Goal: Book appointment/travel/reservation

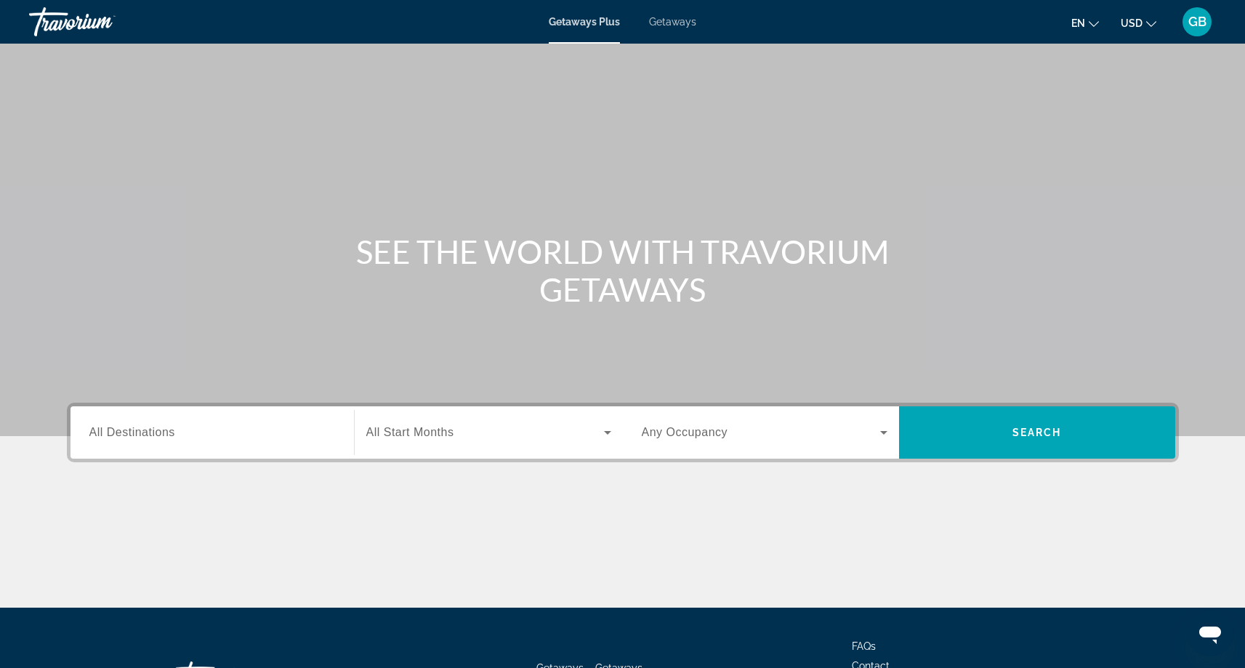
click at [148, 436] on span "All Destinations" at bounding box center [132, 432] width 86 height 12
click at [148, 436] on input "Destination All Destinations" at bounding box center [212, 432] width 246 height 17
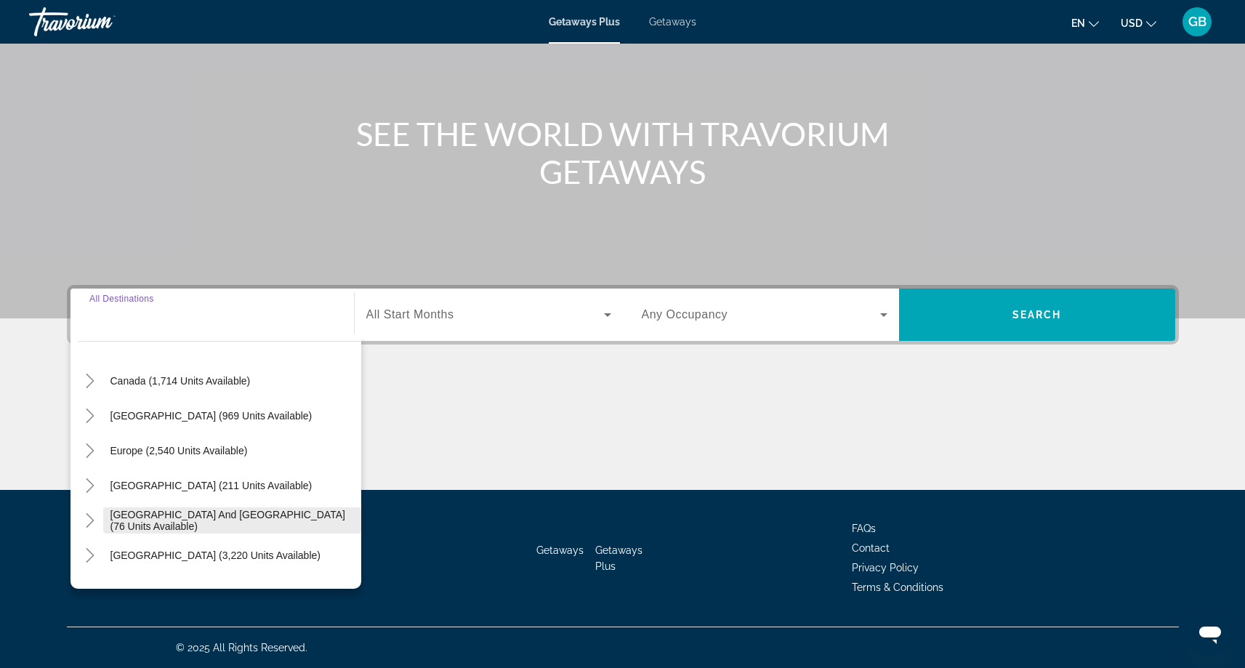
scroll to position [134, 0]
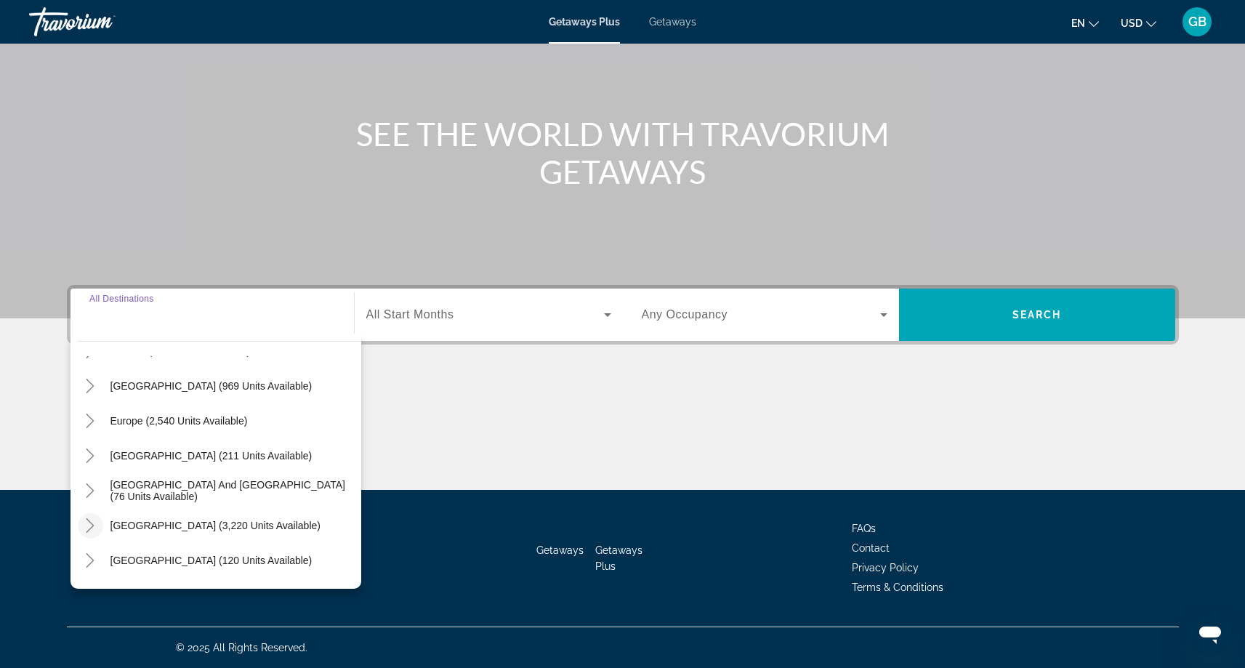
click at [92, 525] on icon "Toggle South America (3,220 units available)" at bounding box center [90, 525] width 15 height 15
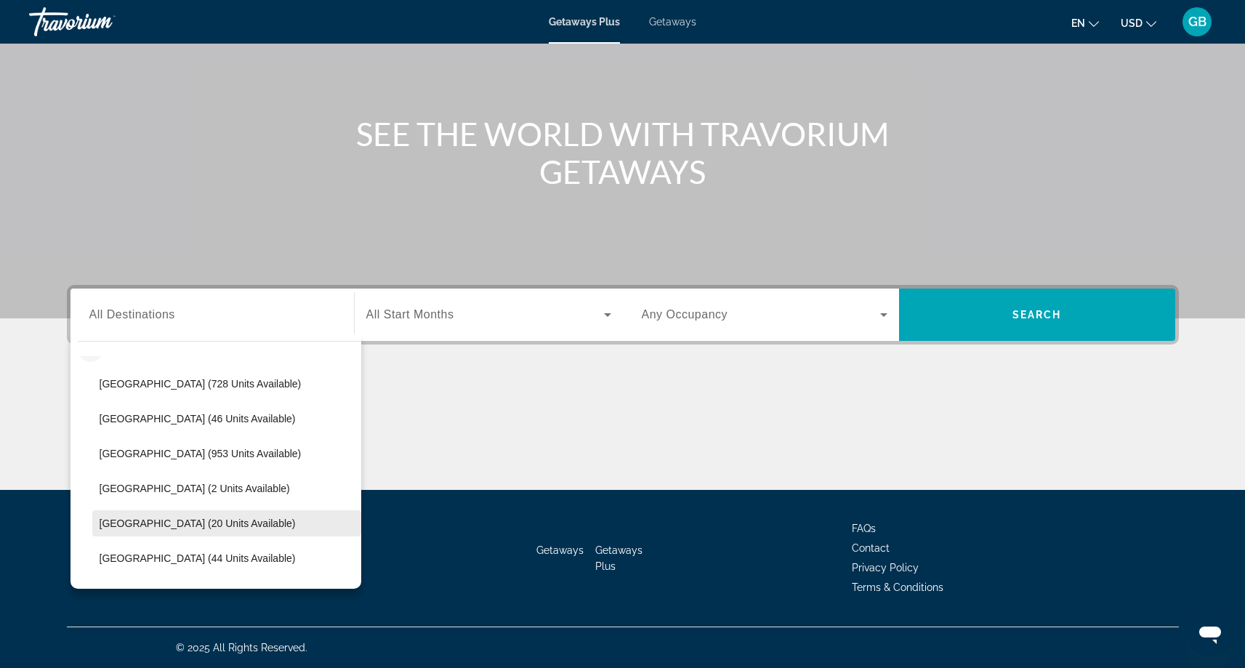
scroll to position [312, 0]
click at [159, 528] on span "[GEOGRAPHIC_DATA] (20 units available)" at bounding box center [198, 523] width 196 height 12
type input "**********"
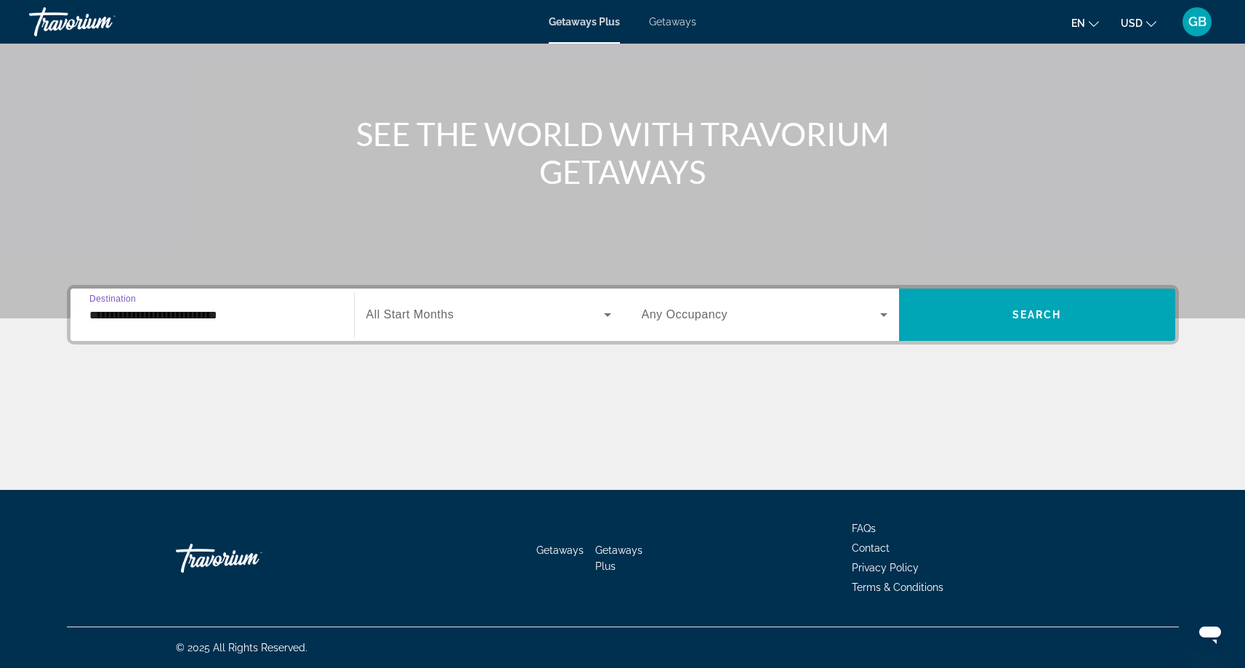
click at [443, 318] on span "All Start Months" at bounding box center [410, 314] width 88 height 12
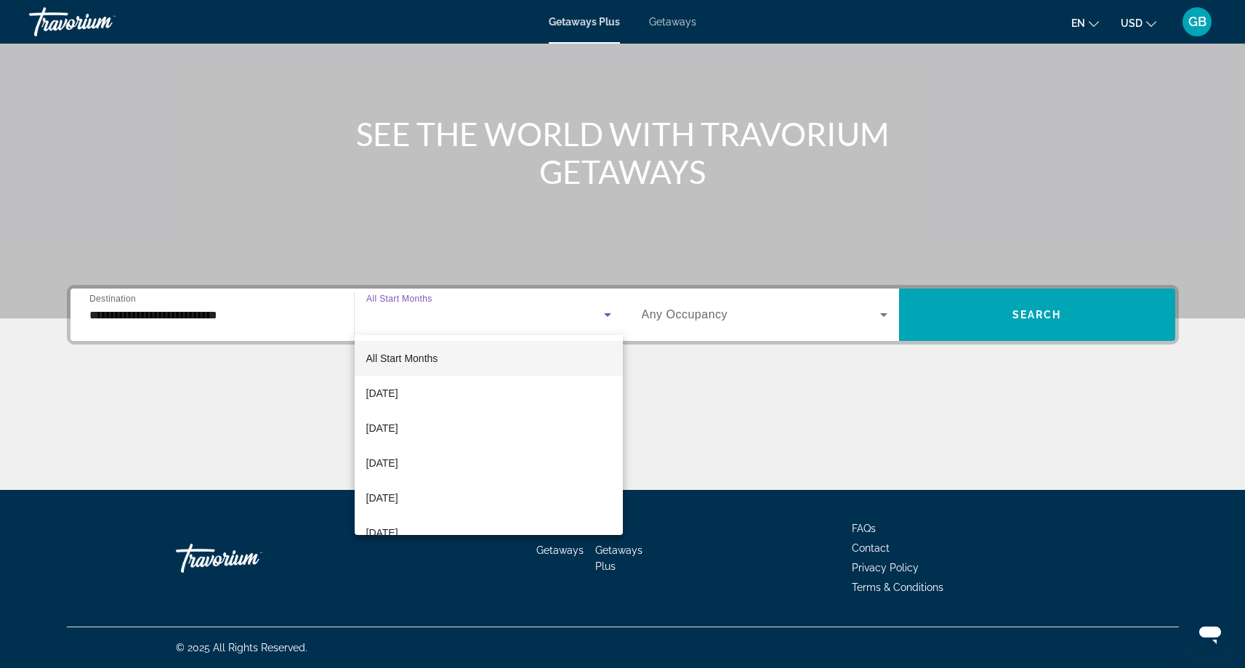
click at [443, 328] on div at bounding box center [622, 334] width 1245 height 668
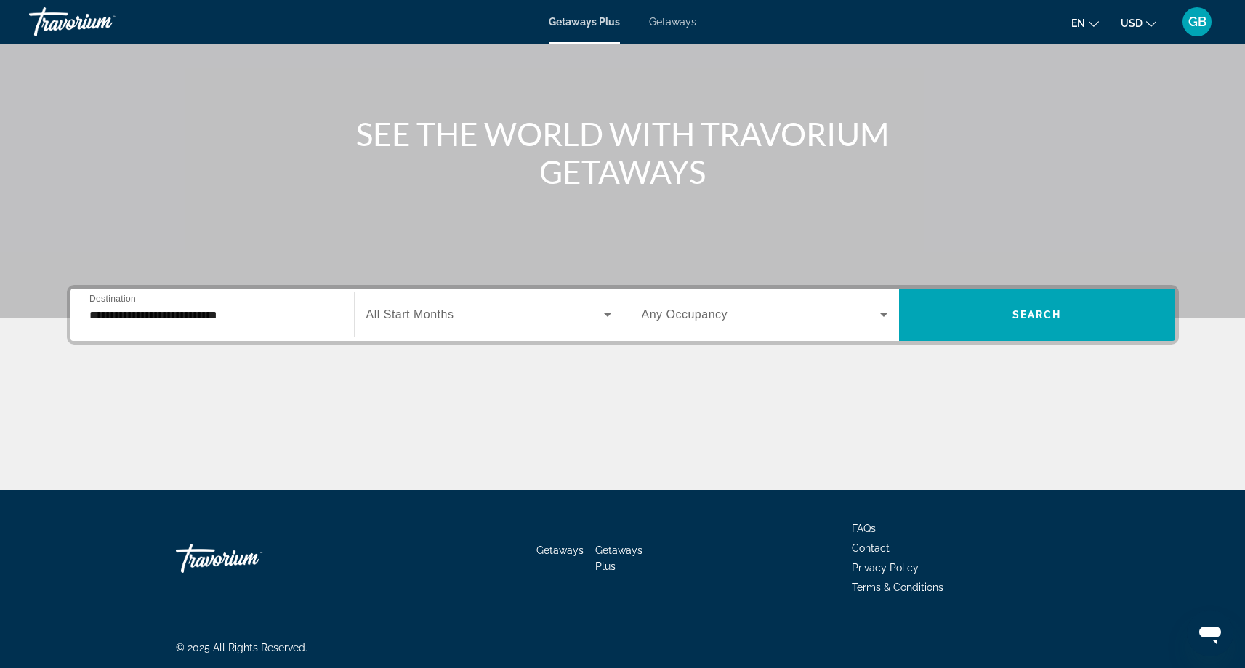
click at [436, 311] on span "All Start Months" at bounding box center [410, 314] width 88 height 12
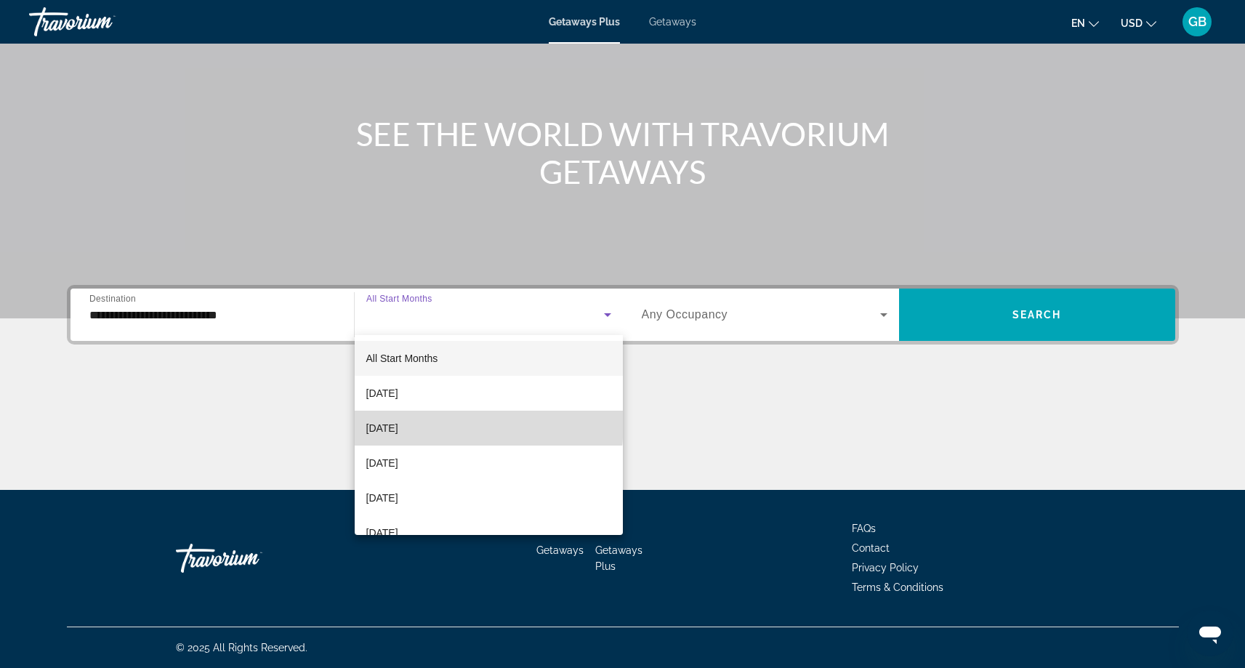
click at [398, 421] on span "[DATE]" at bounding box center [382, 427] width 32 height 17
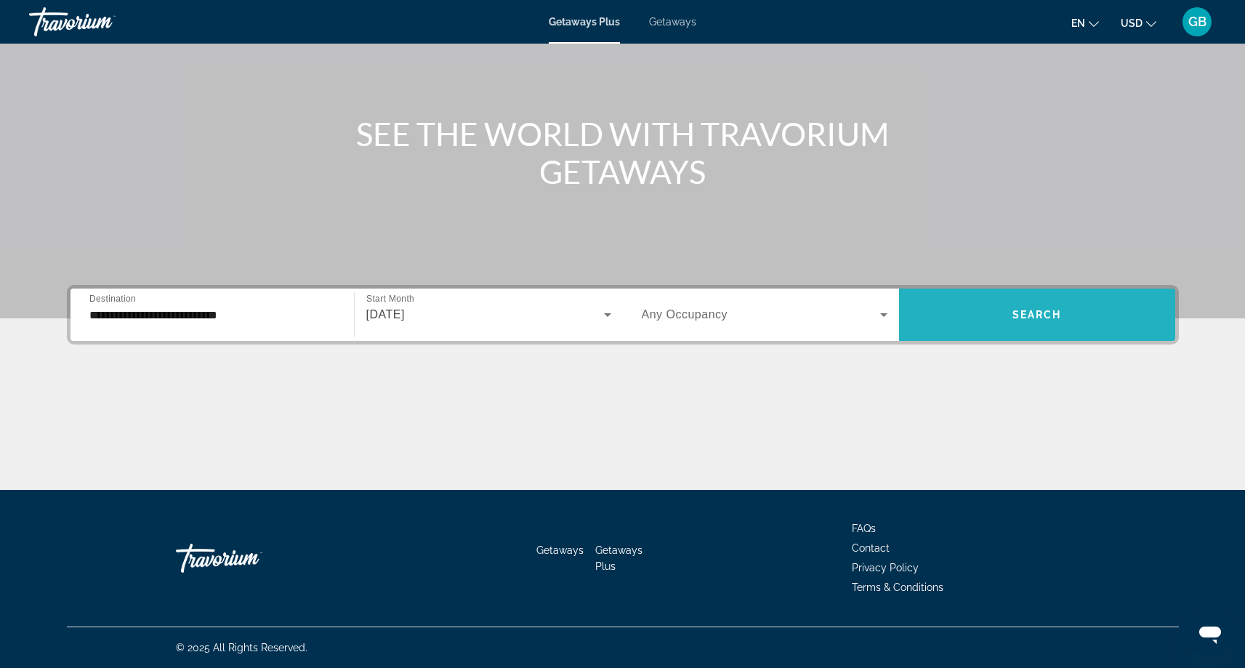
click at [1007, 307] on span "Search widget" at bounding box center [1037, 314] width 276 height 35
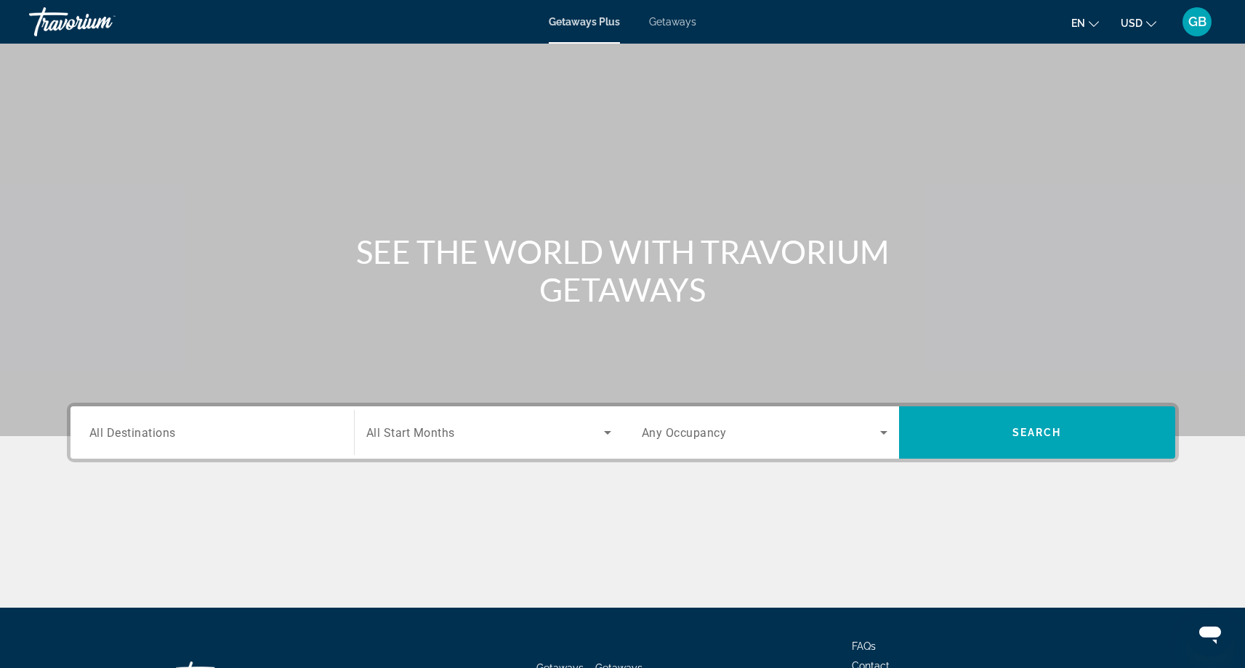
click at [661, 23] on span "Getaways" at bounding box center [672, 22] width 47 height 12
click at [106, 435] on span "All Destinations" at bounding box center [132, 432] width 86 height 14
click at [106, 435] on input "Destination All Destinations" at bounding box center [212, 432] width 246 height 17
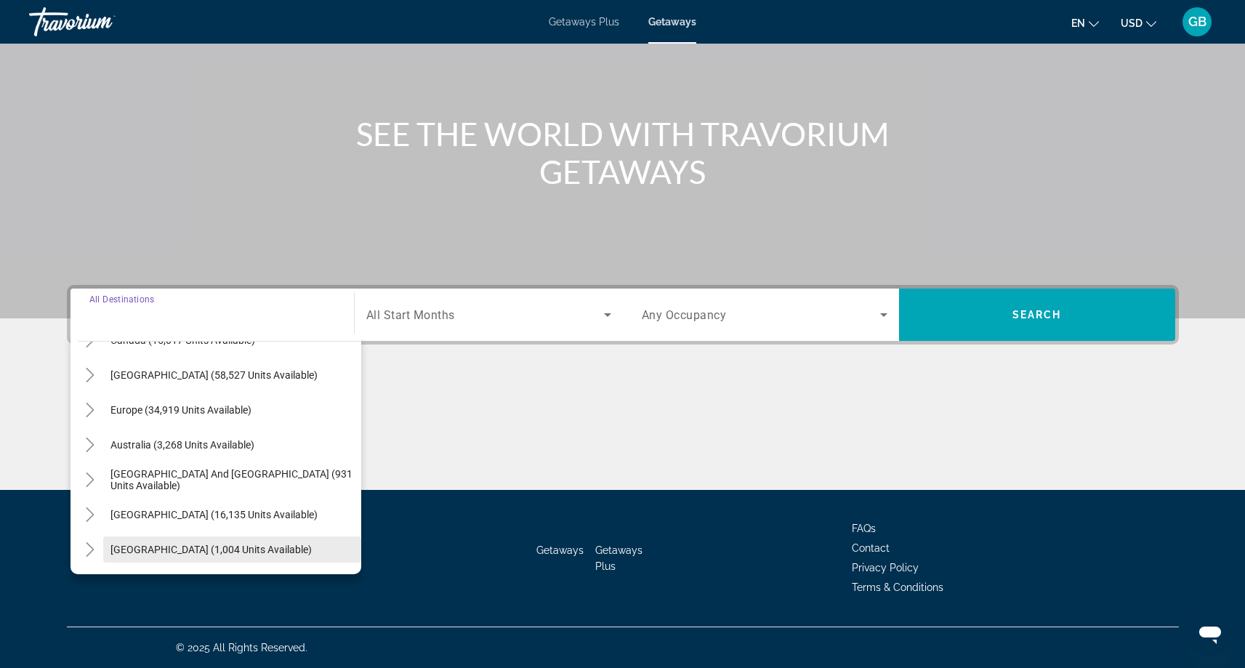
scroll to position [163, 0]
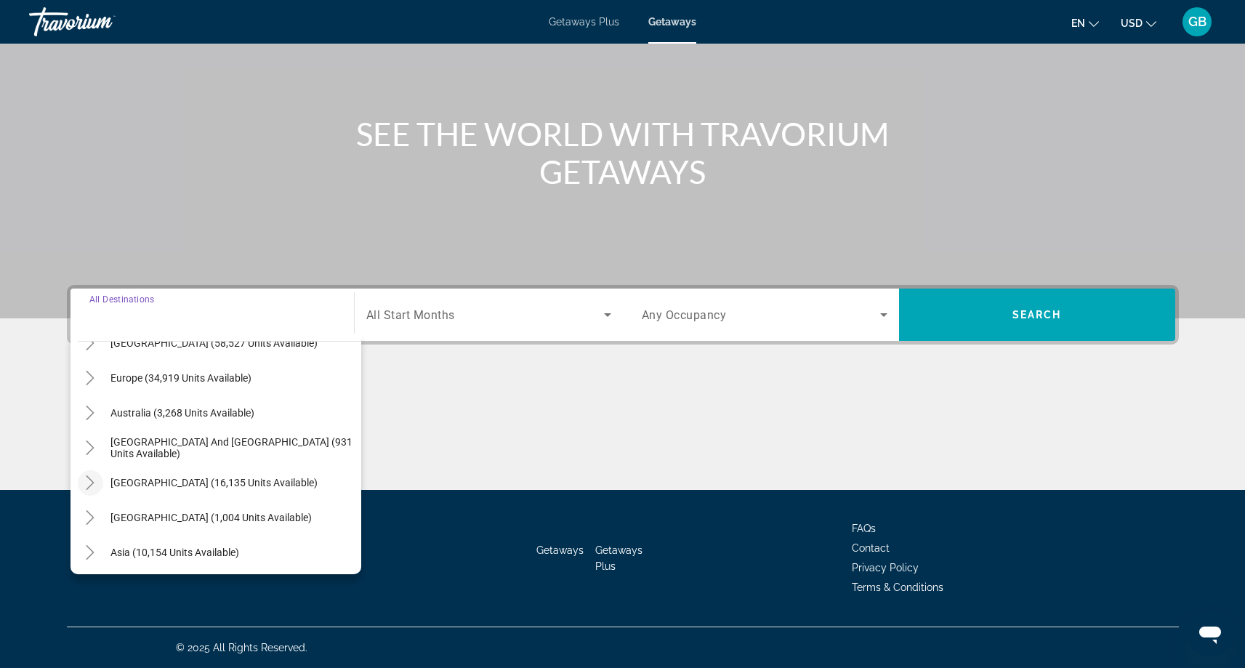
click at [93, 482] on icon "Toggle South America (16,135 units available)" at bounding box center [90, 482] width 8 height 15
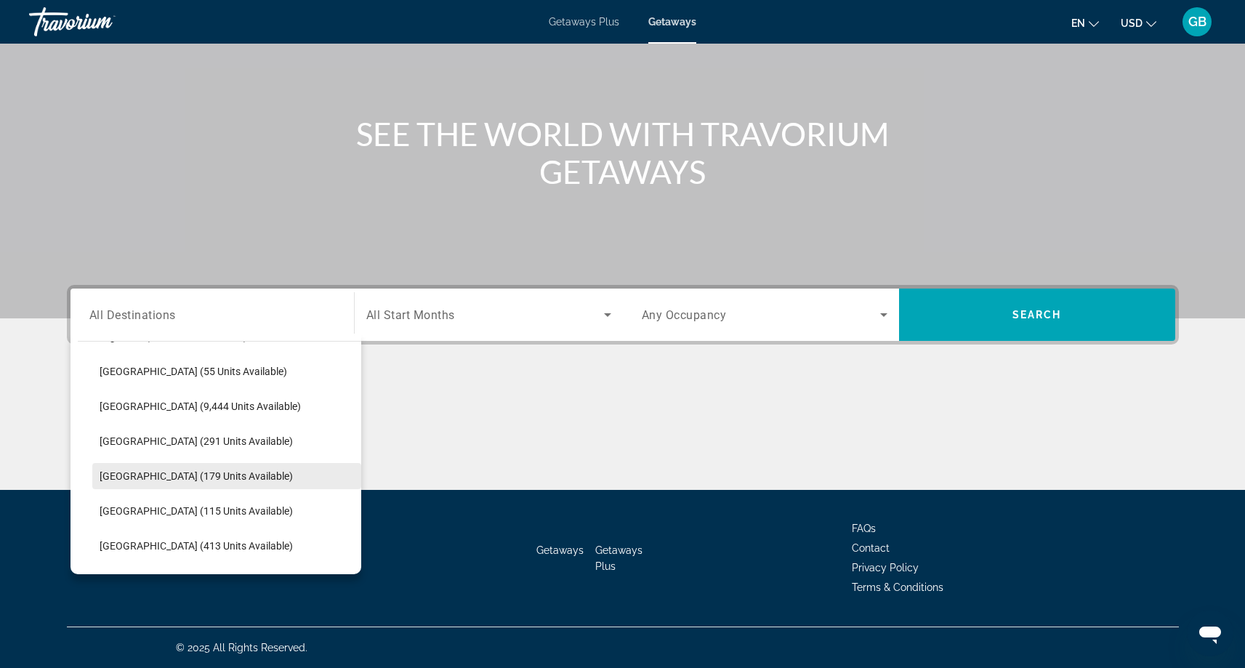
scroll to position [345, 0]
click at [152, 472] on span "[GEOGRAPHIC_DATA] (179 units available)" at bounding box center [196, 475] width 193 height 12
type input "**********"
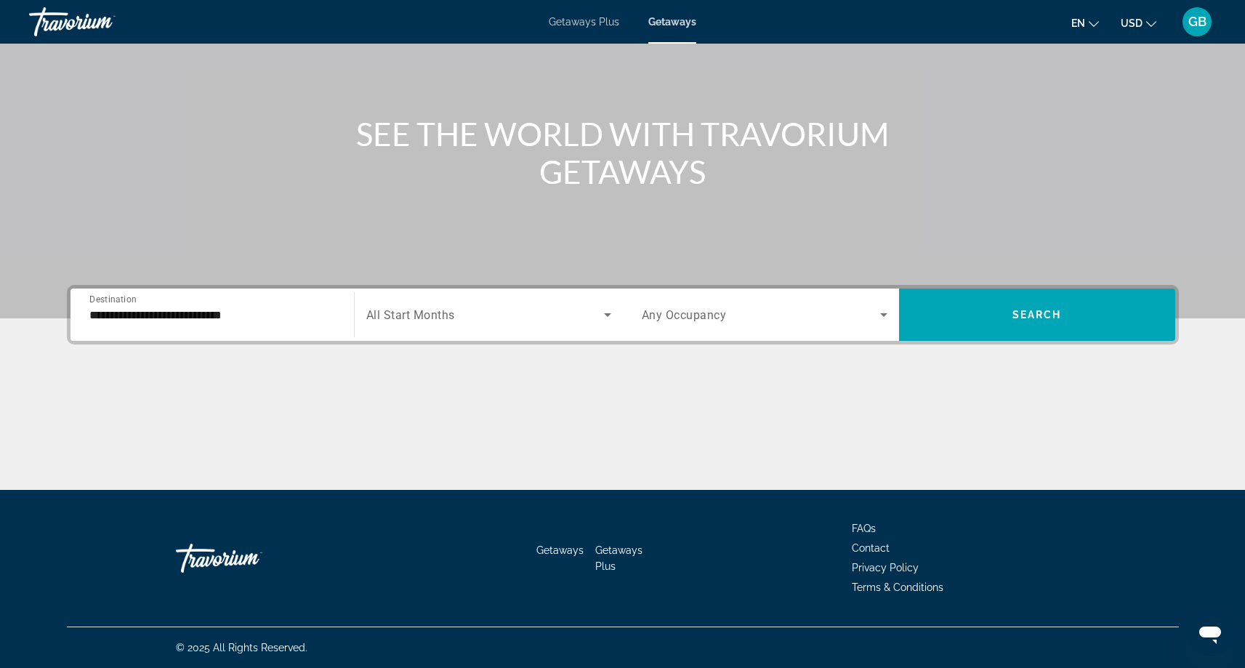
click at [562, 303] on div "Search widget" at bounding box center [488, 314] width 245 height 41
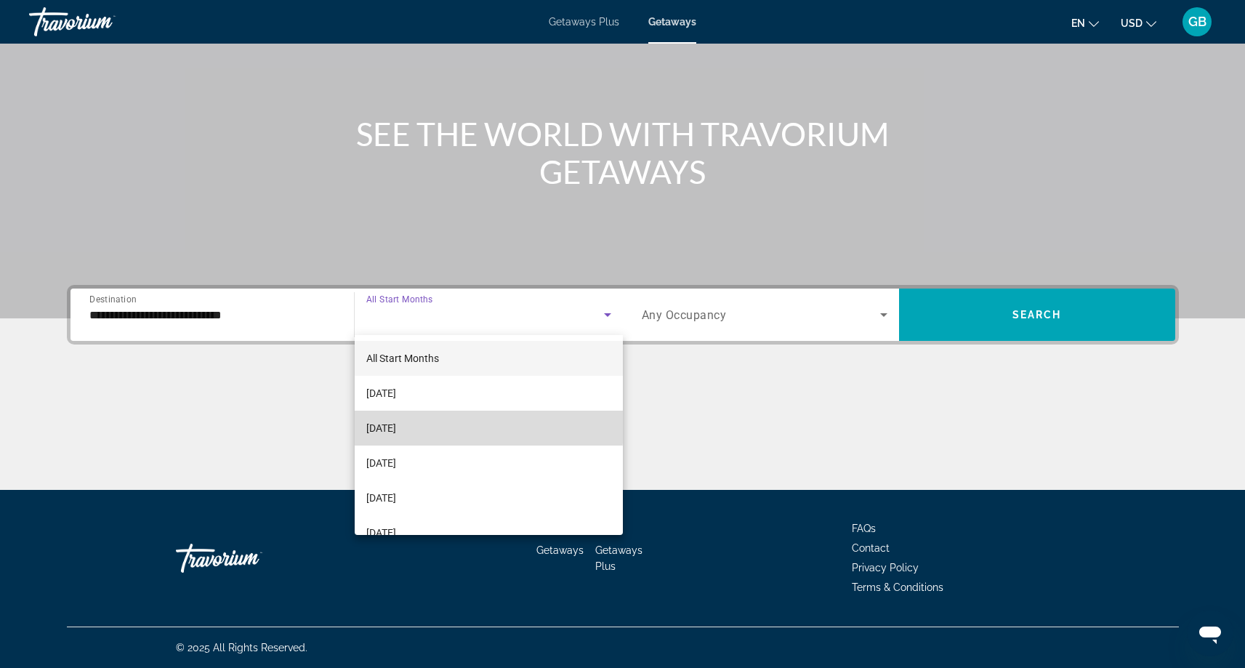
click at [396, 425] on span "[DATE]" at bounding box center [381, 427] width 30 height 17
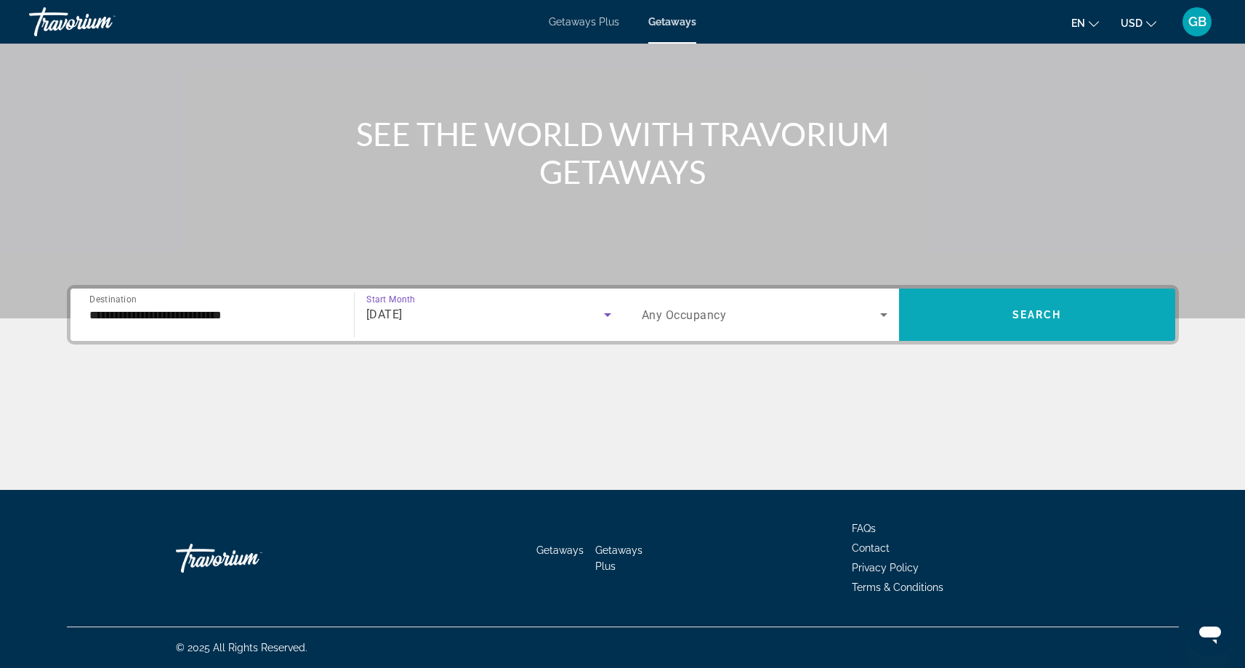
click at [991, 322] on span "Search widget" at bounding box center [1037, 314] width 276 height 35
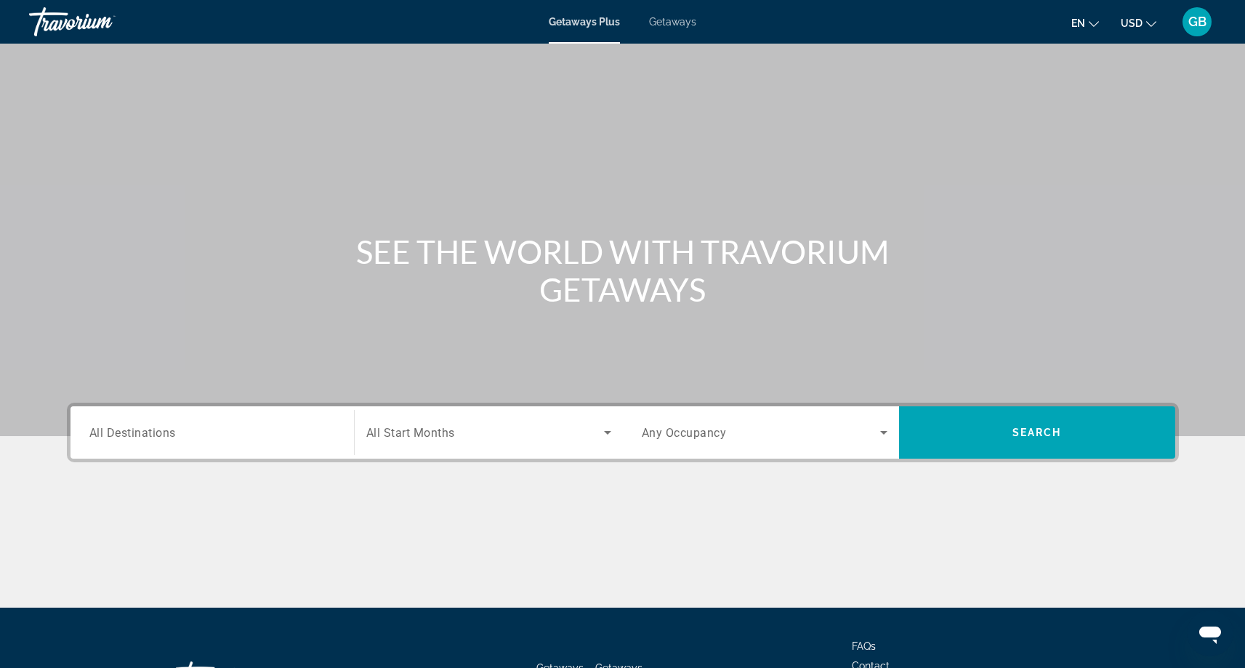
click at [77, 25] on div "Travorium" at bounding box center [101, 22] width 145 height 38
